Goal: Information Seeking & Learning: Find specific fact

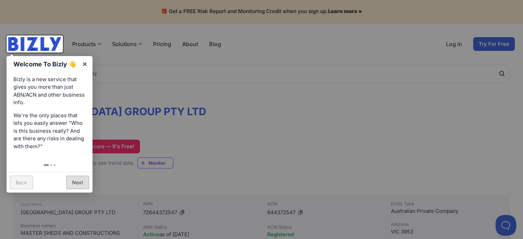
click at [71, 183] on link "Next" at bounding box center [77, 182] width 23 height 13
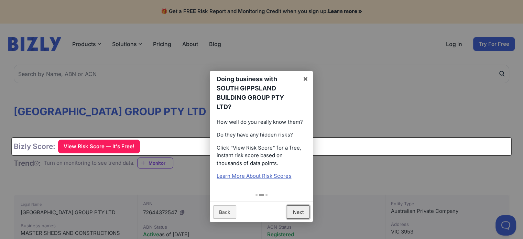
click at [306, 211] on link "Next" at bounding box center [298, 211] width 23 height 13
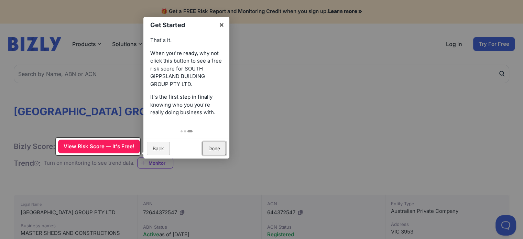
click at [215, 150] on link "Done" at bounding box center [214, 148] width 23 height 13
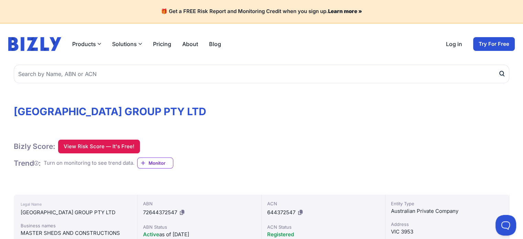
click at [122, 145] on button "View Risk Score — It's Free!" at bounding box center [99, 147] width 82 height 14
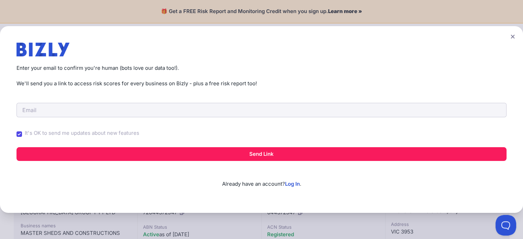
click at [515, 37] on icon at bounding box center [513, 36] width 4 height 4
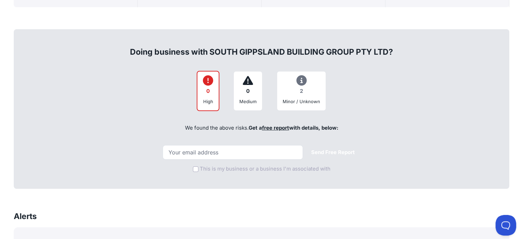
scroll to position [275, 0]
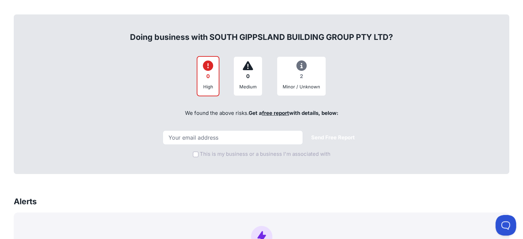
click at [301, 90] on div "Minor / Unknown" at bounding box center [302, 86] width 38 height 7
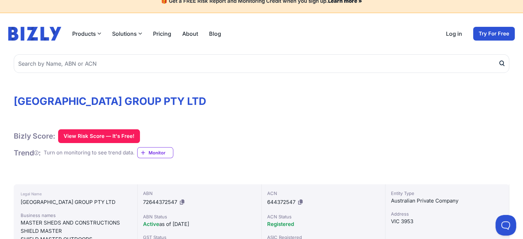
scroll to position [0, 0]
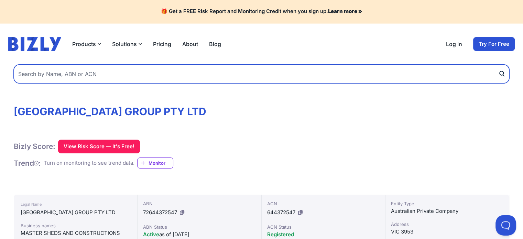
drag, startPoint x: 103, startPoint y: 66, endPoint x: 102, endPoint y: 71, distance: 5.2
click at [103, 67] on input "text" at bounding box center [262, 74] width 496 height 19
type input "[PERSON_NAME] solutions"
click at [499, 65] on button "submit" at bounding box center [504, 74] width 11 height 19
